Goal: Task Accomplishment & Management: Manage account settings

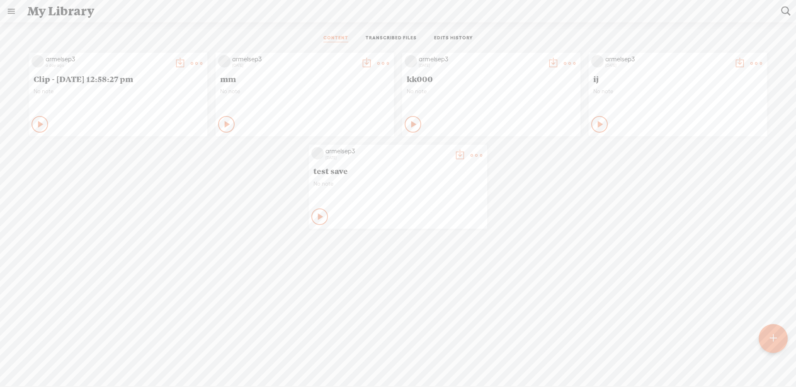
click at [403, 37] on link "TRANSCRIBED FILES" at bounding box center [391, 38] width 51 height 7
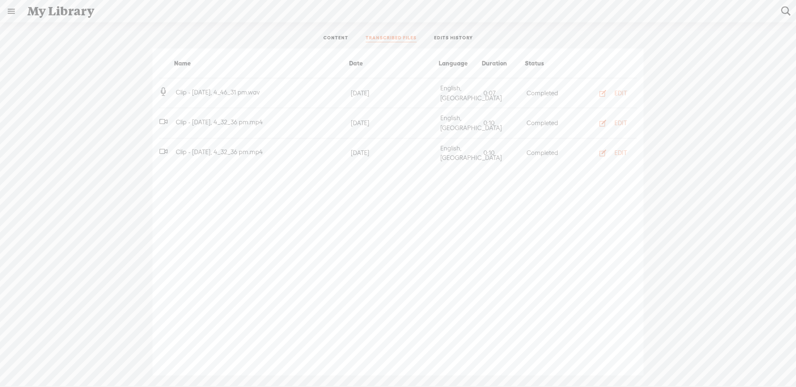
click at [16, 12] on link at bounding box center [11, 11] width 22 height 22
click at [57, 368] on div "SETTINGS" at bounding box center [44, 367] width 30 height 7
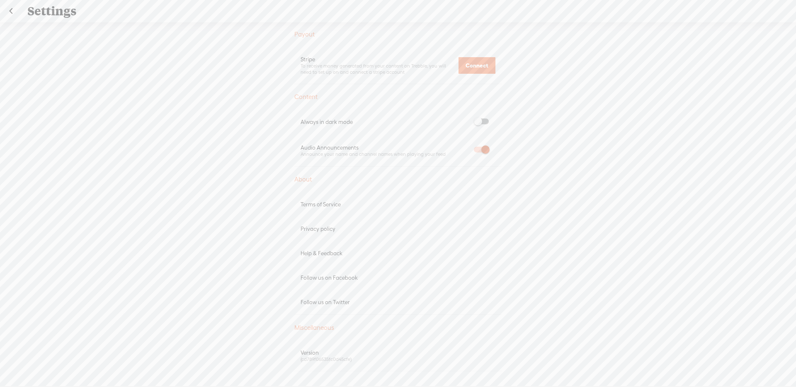
scroll to position [368, 0]
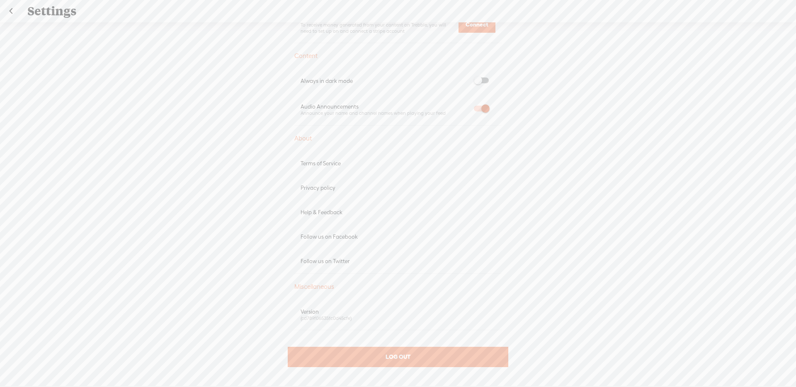
click at [462, 347] on div "LOG OUT" at bounding box center [398, 357] width 220 height 20
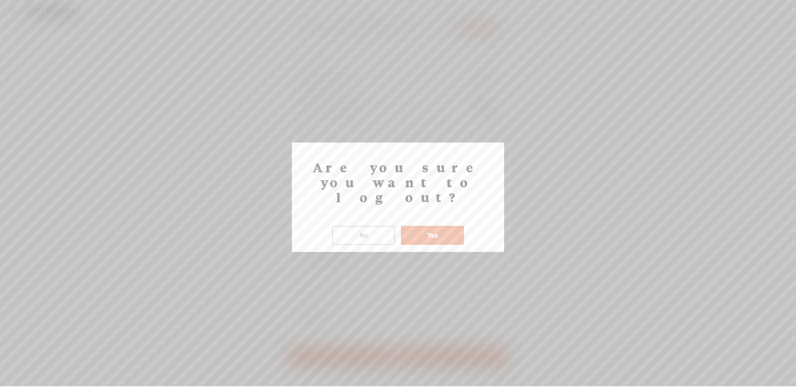
click at [424, 226] on button "Yes" at bounding box center [432, 235] width 63 height 19
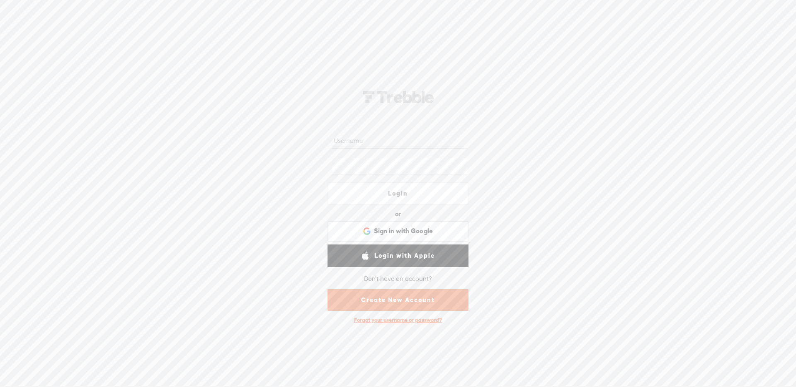
click at [414, 148] on input "text" at bounding box center [399, 141] width 135 height 16
type input "monsieur_ninja"
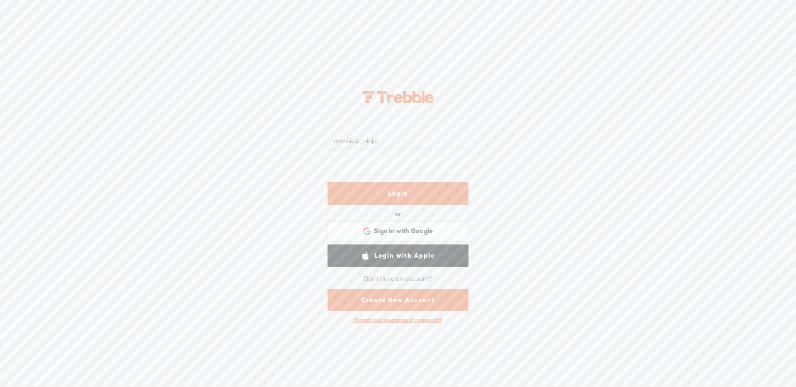
click at [398, 190] on link "Login" at bounding box center [397, 193] width 141 height 22
